Goal: Task Accomplishment & Management: Complete application form

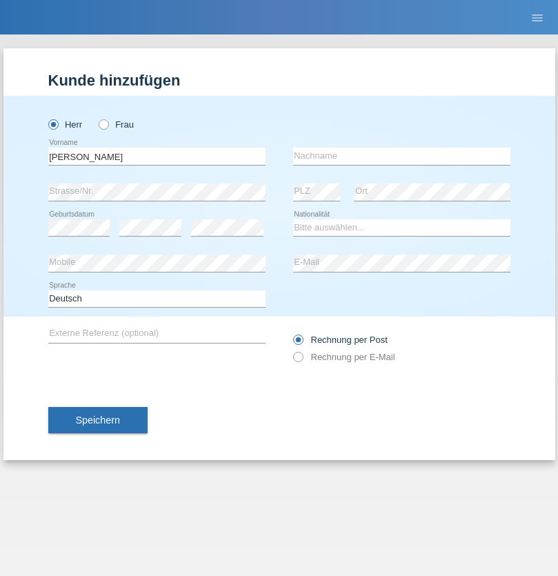
type input "[PERSON_NAME]"
click at [401, 156] on input "text" at bounding box center [401, 156] width 217 height 17
type input "Mohamed"
select select "SY"
select select "C"
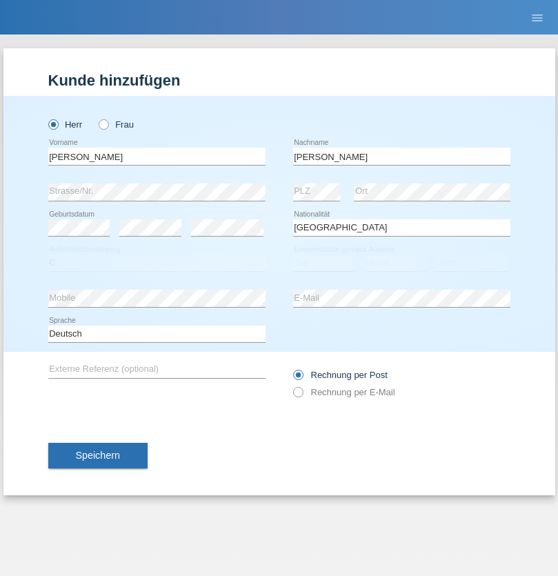
select select "21"
select select "12"
select select "2013"
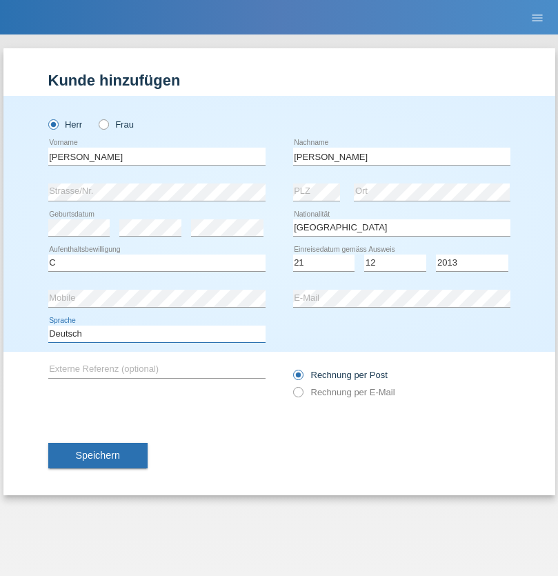
select select "en"
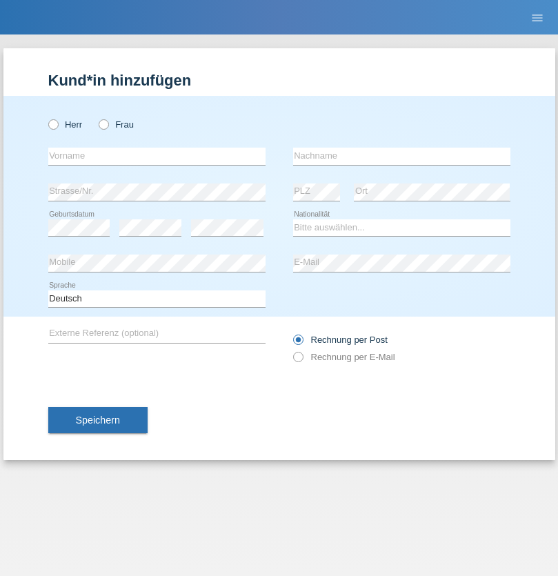
radio input "true"
click at [157, 156] on input "text" at bounding box center [156, 156] width 217 height 17
type input "David"
click at [401, 156] on input "text" at bounding box center [401, 156] width 217 height 17
type input "Senn"
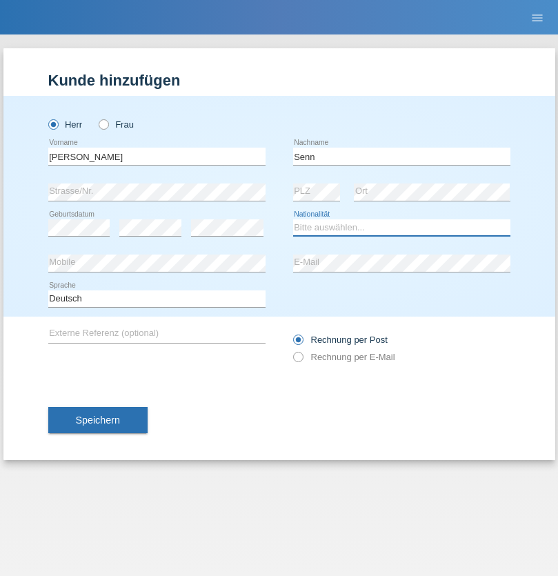
select select "CH"
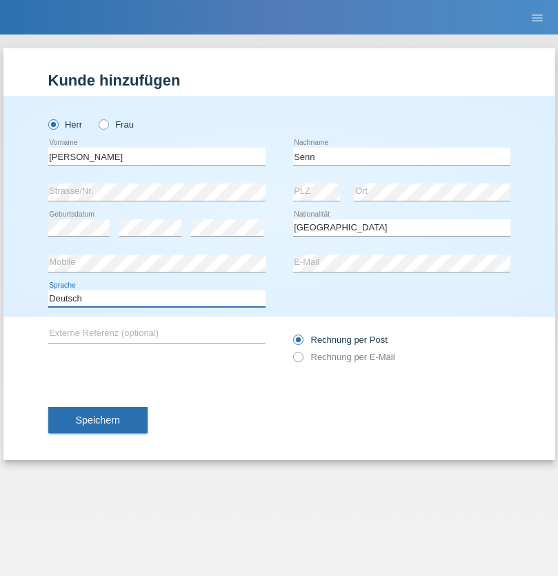
select select "en"
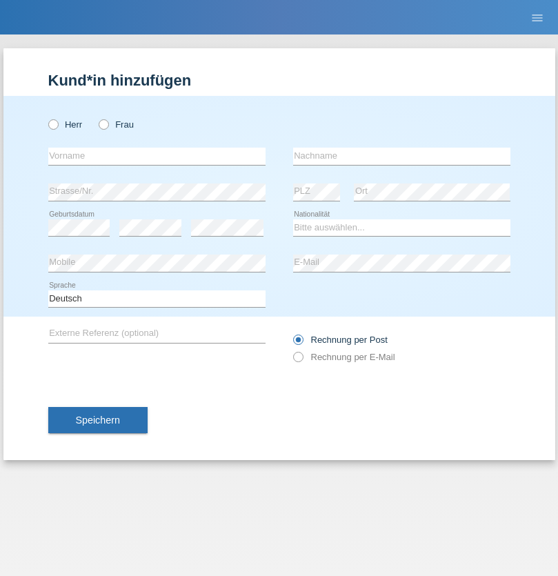
radio input "true"
click at [157, 156] on input "text" at bounding box center [156, 156] width 217 height 17
type input "[PERSON_NAME]"
click at [401, 156] on input "text" at bounding box center [401, 156] width 217 height 17
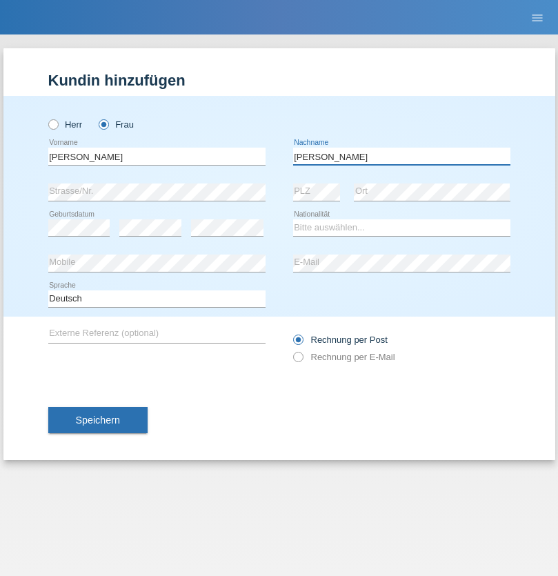
type input "[PERSON_NAME]"
select select "CH"
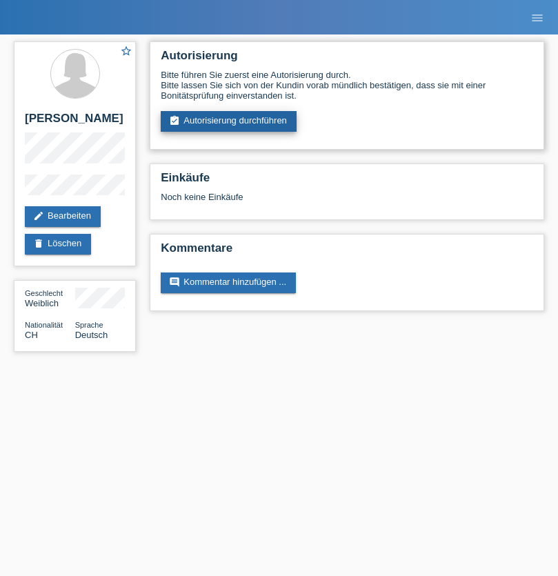
click at [229, 121] on link "assignment_turned_in Autorisierung durchführen" at bounding box center [229, 121] width 136 height 21
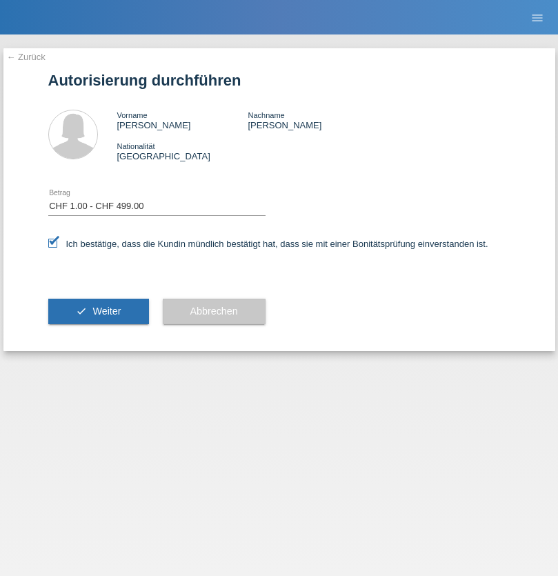
select select "1"
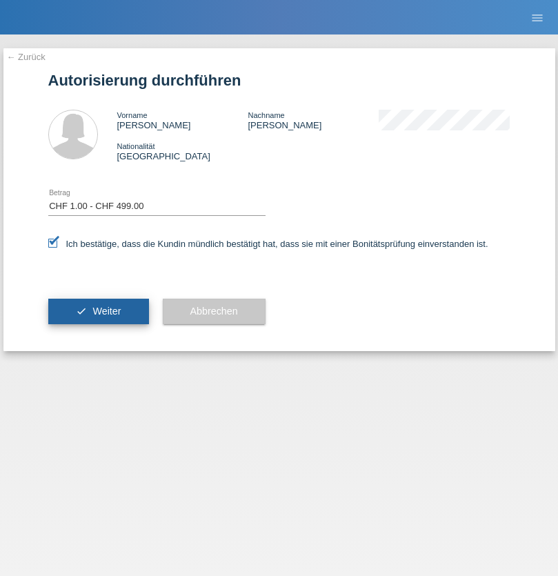
click at [98, 311] on span "Weiter" at bounding box center [106, 311] width 28 height 11
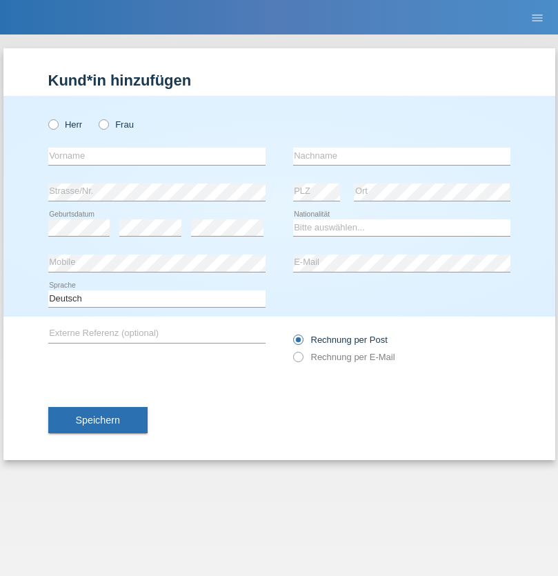
radio input "true"
click at [157, 156] on input "text" at bounding box center [156, 156] width 217 height 17
type input "PickPost"
click at [401, 156] on input "text" at bounding box center [401, 156] width 217 height 17
type input "[PERSON_NAME]"
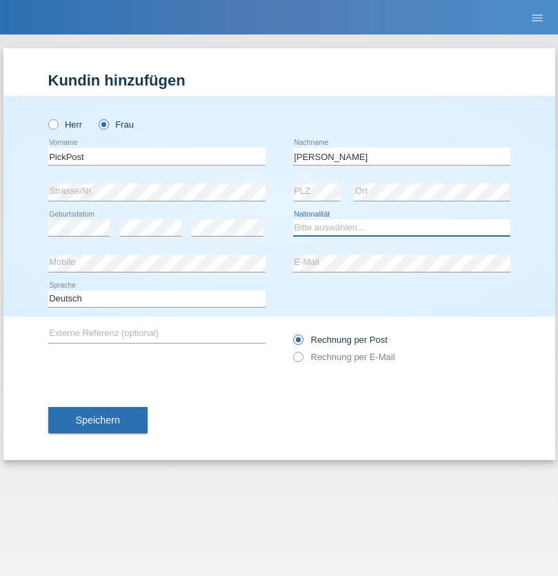
select select "CH"
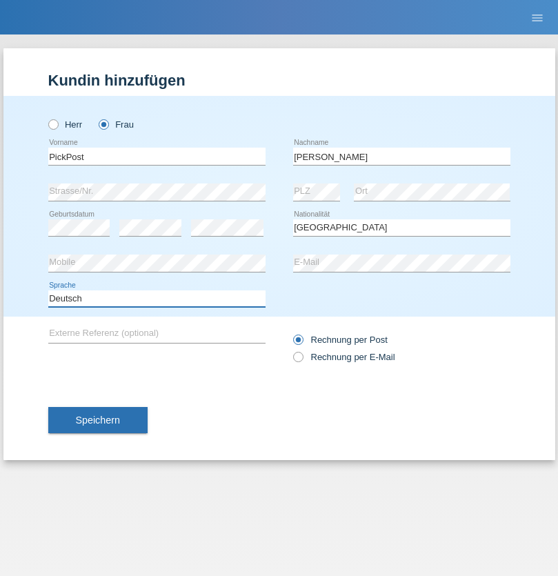
select select "en"
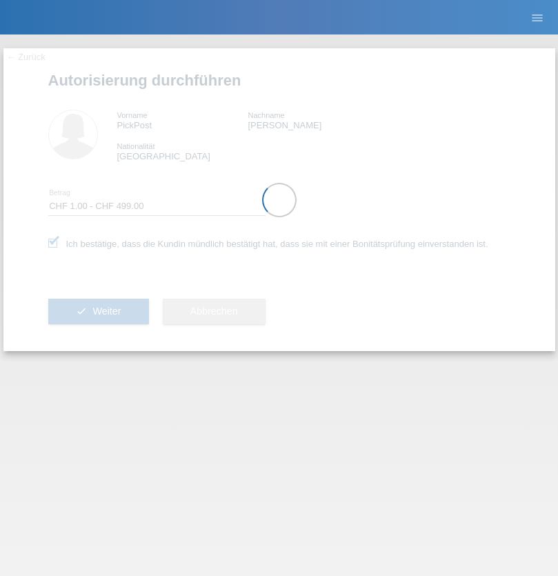
select select "1"
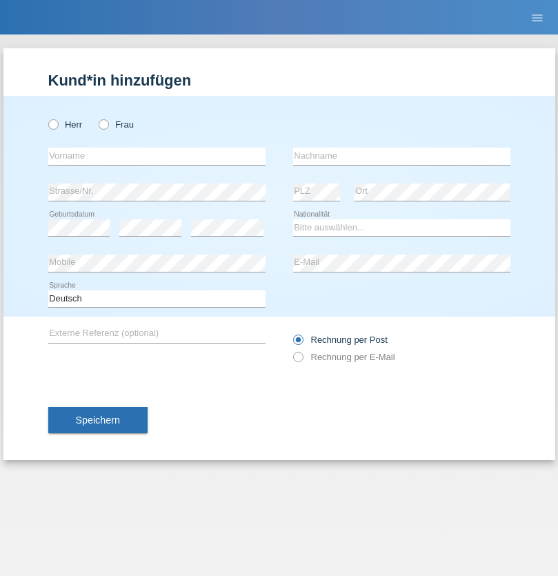
radio input "true"
click at [157, 156] on input "text" at bounding box center [156, 156] width 217 height 17
type input "firat"
click at [401, 156] on input "text" at bounding box center [401, 156] width 217 height 17
type input "kara"
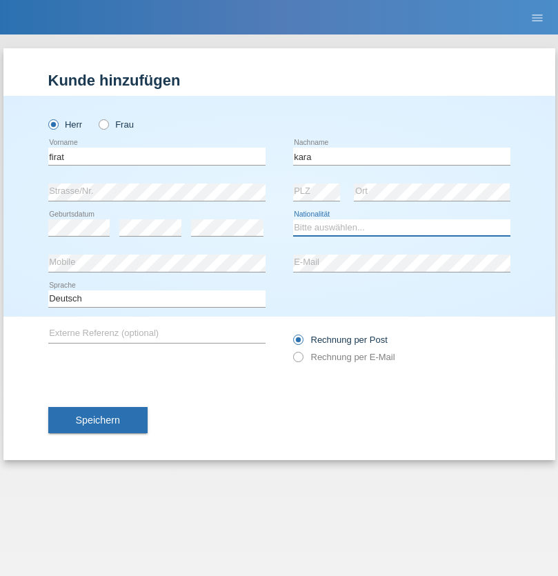
select select "CH"
radio input "true"
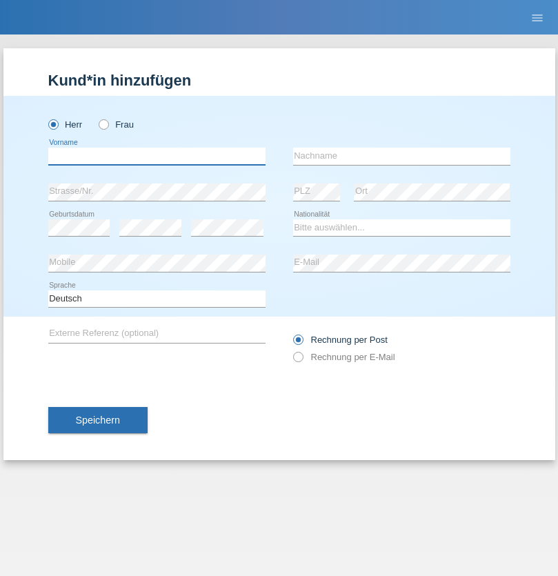
click at [157, 156] on input "text" at bounding box center [156, 156] width 217 height 17
type input "Andy"
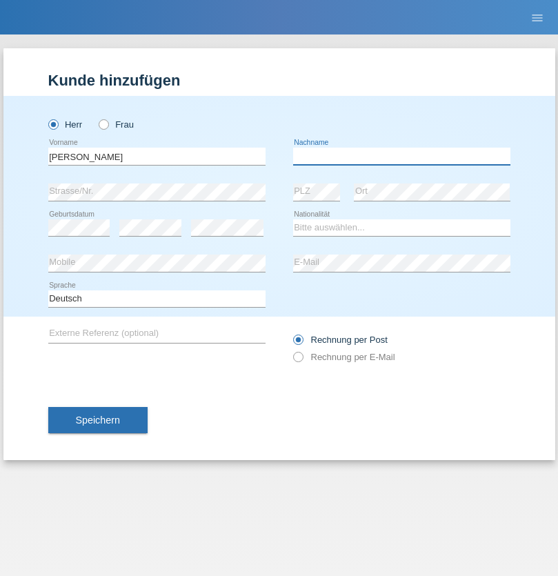
click at [401, 156] on input "text" at bounding box center [401, 156] width 217 height 17
type input "Priestley"
select select "CH"
radio input "true"
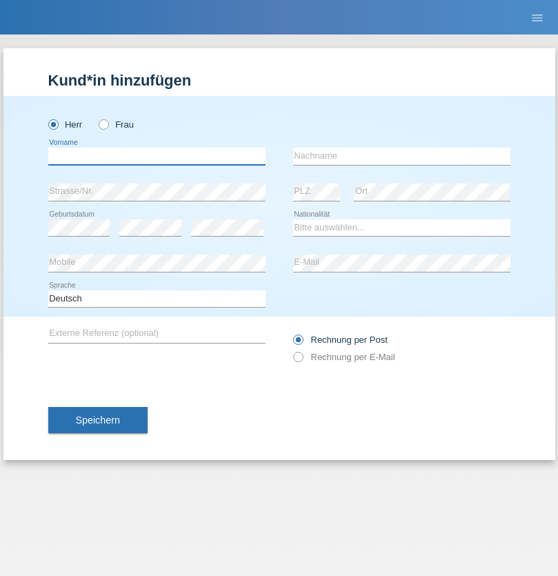
click at [157, 156] on input "text" at bounding box center [156, 156] width 217 height 17
type input "Francesco"
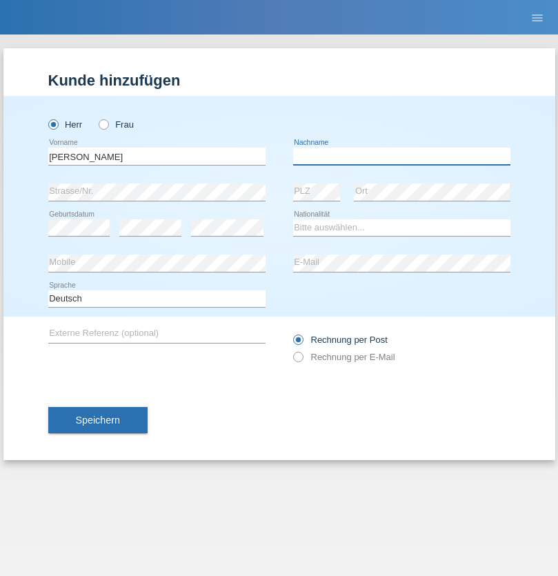
click at [401, 156] on input "text" at bounding box center [401, 156] width 217 height 17
type input "Fortugno"
select select "IT"
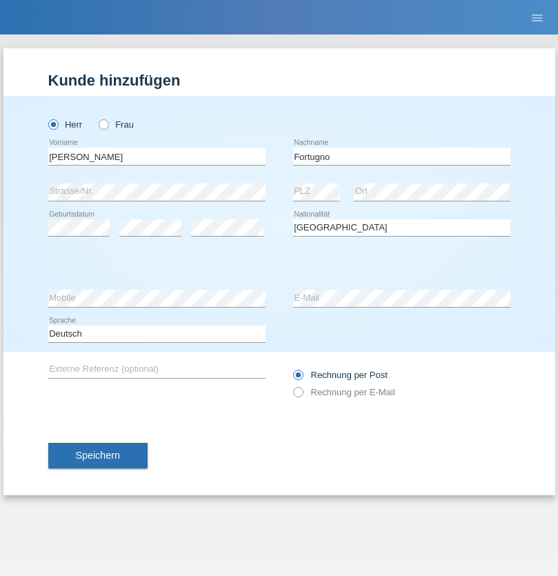
select select "C"
select select "09"
select select "08"
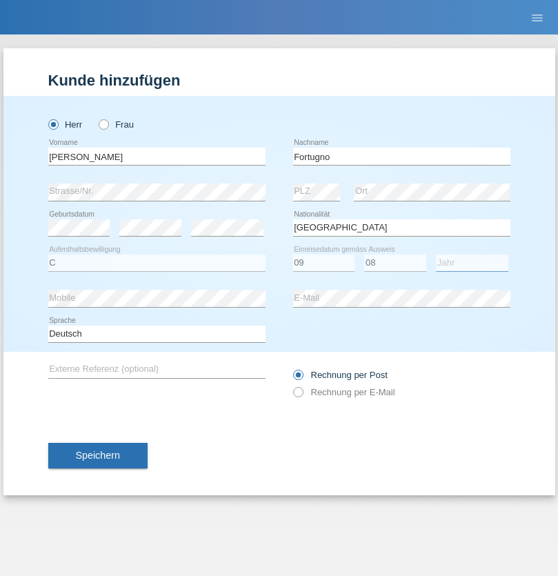
select select "2006"
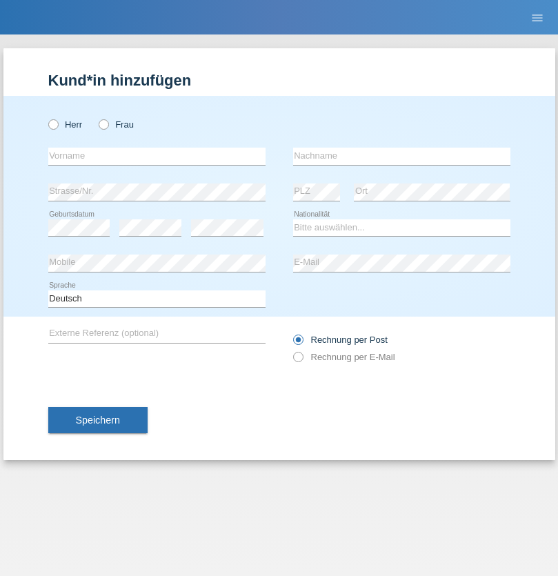
radio input "true"
click at [157, 156] on input "text" at bounding box center [156, 156] width 217 height 17
type input "[PERSON_NAME]"
click at [401, 156] on input "text" at bounding box center [401, 156] width 217 height 17
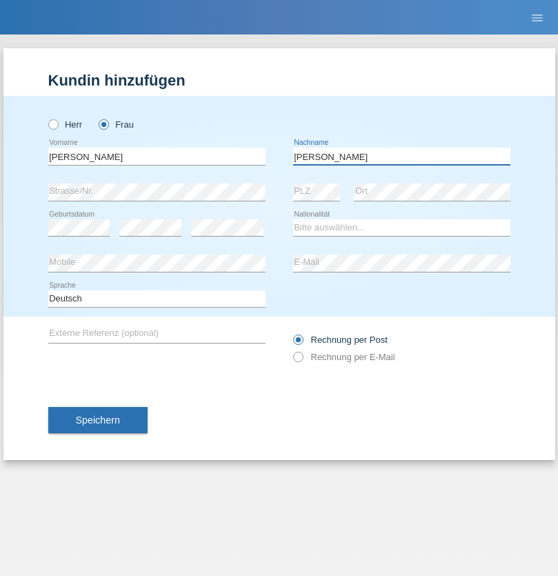
type input "[PERSON_NAME]"
select select "UA"
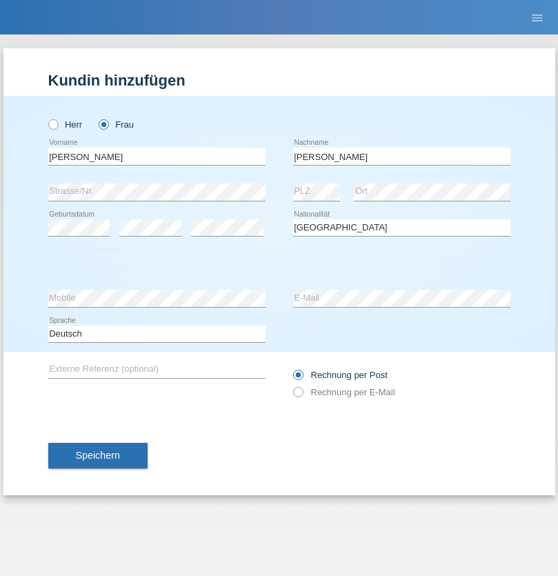
select select "C"
select select "23"
select select "10"
select select "2021"
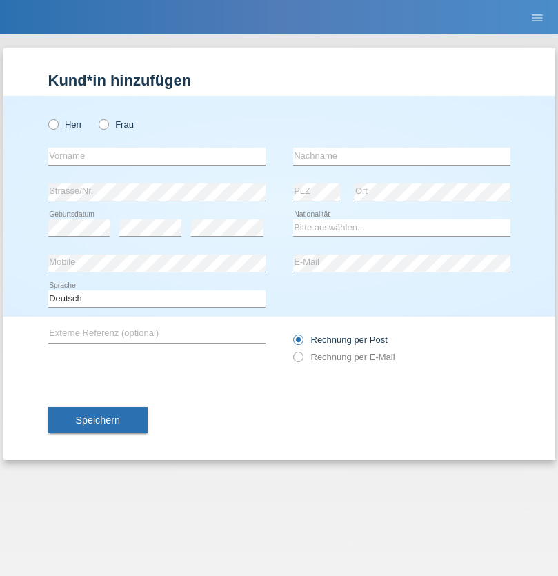
radio input "true"
click at [157, 156] on input "text" at bounding box center [156, 156] width 217 height 17
type input "Nuria"
click at [401, 156] on input "text" at bounding box center [401, 156] width 217 height 17
type input "D'Antino"
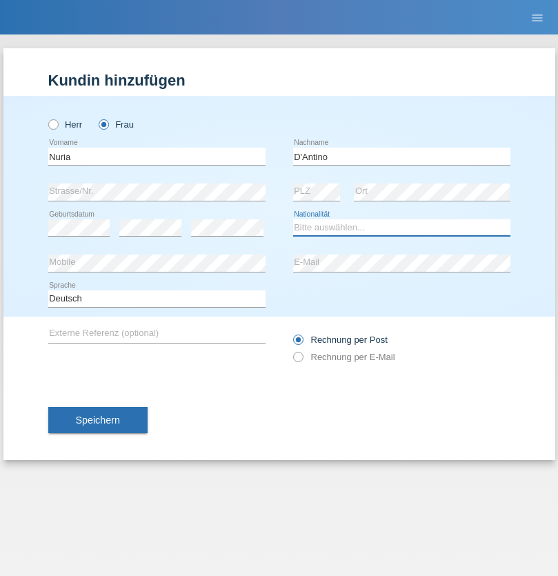
select select "CH"
